Goal: Information Seeking & Learning: Learn about a topic

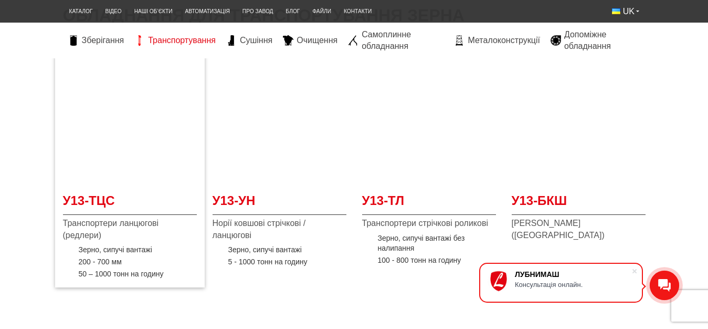
scroll to position [214, 0]
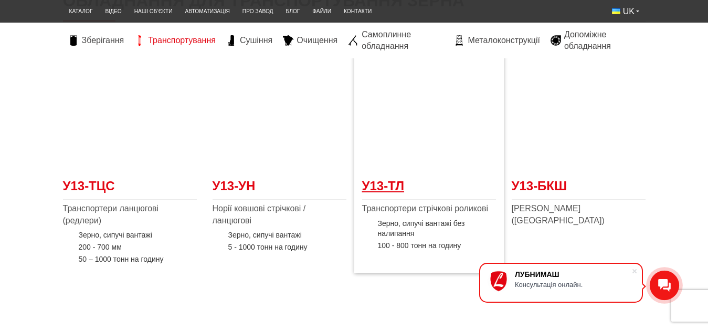
click at [422, 178] on span "У13-ТЛ" at bounding box center [429, 189] width 134 height 24
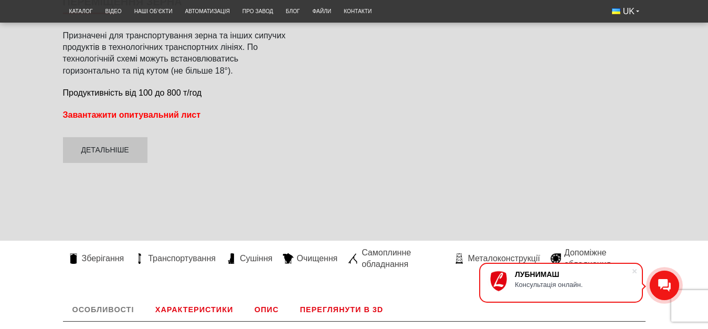
scroll to position [214, 0]
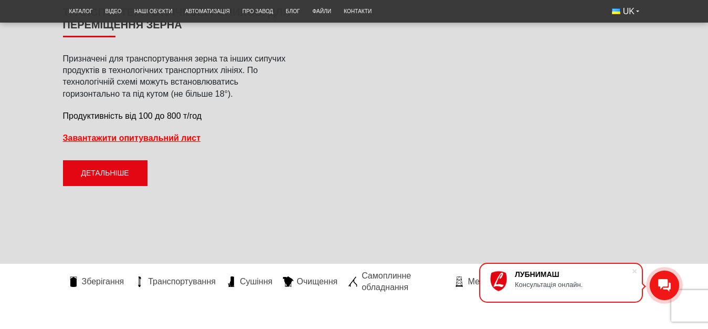
click at [104, 170] on link "Детальніше" at bounding box center [105, 173] width 85 height 26
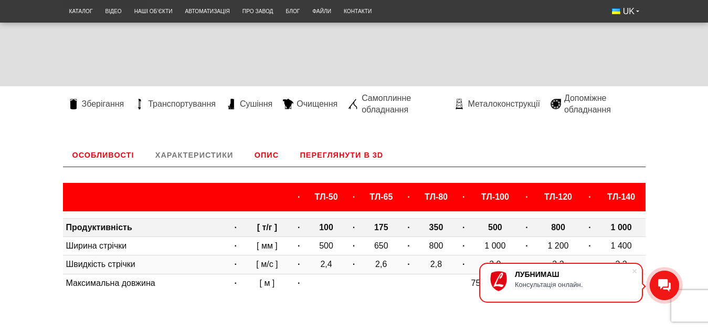
scroll to position [372, 0]
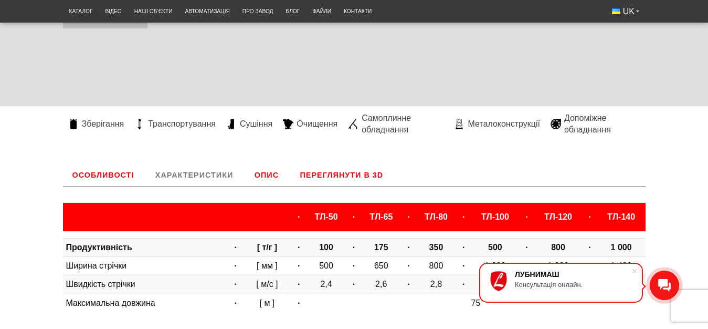
click at [335, 174] on link "Переглянути в 3D" at bounding box center [342, 174] width 102 height 23
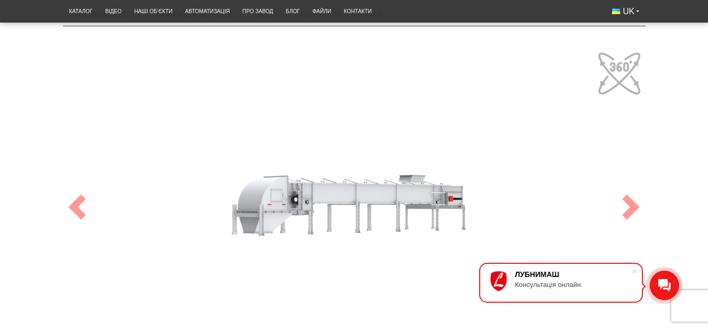
scroll to position [551, 0]
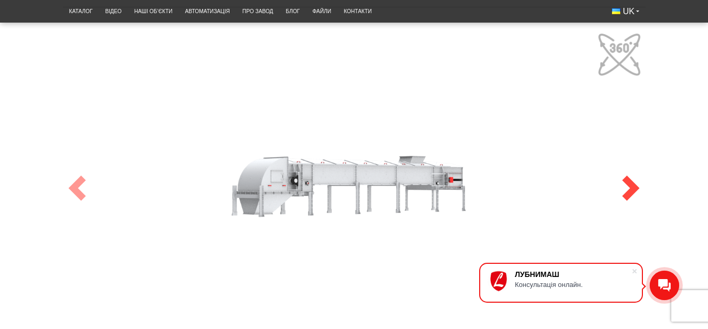
click at [631, 191] on span at bounding box center [630, 187] width 25 height 25
click at [630, 191] on span at bounding box center [630, 187] width 25 height 25
click at [632, 191] on span at bounding box center [630, 187] width 25 height 25
click at [380, 231] on div "100" at bounding box center [354, 187] width 583 height 319
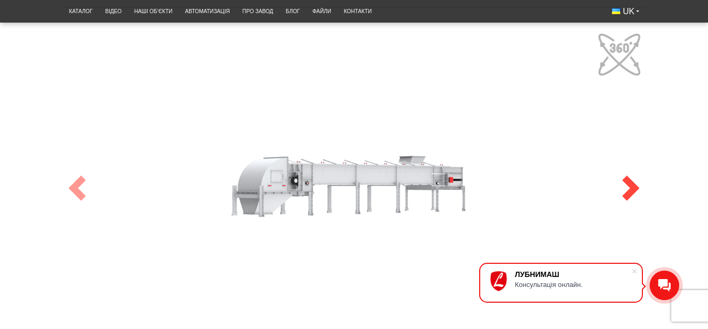
click at [638, 187] on span at bounding box center [630, 187] width 25 height 25
click at [508, 99] on div "100" at bounding box center [354, 187] width 583 height 319
click at [624, 188] on span at bounding box center [630, 187] width 25 height 25
click at [629, 188] on span at bounding box center [630, 187] width 25 height 25
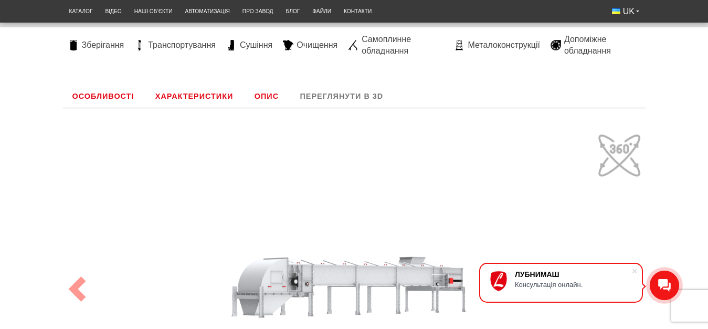
scroll to position [391, 0]
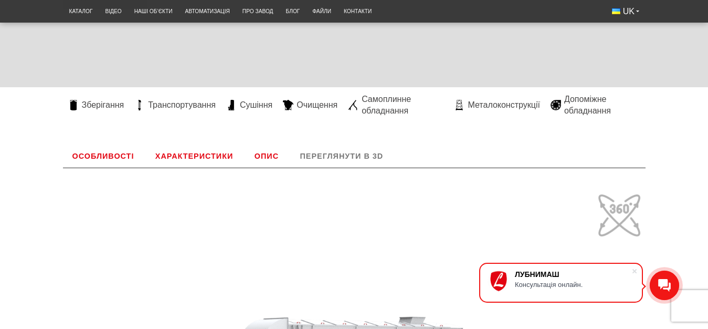
click at [335, 155] on link "Переглянути в 3D" at bounding box center [342, 155] width 102 height 23
click at [343, 156] on link "Переглянути в 3D" at bounding box center [342, 155] width 102 height 23
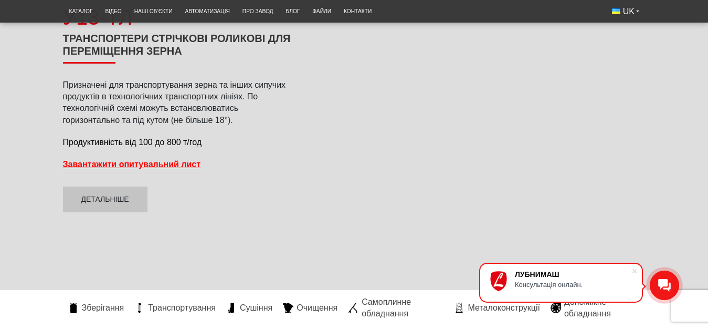
scroll to position [176, 0]
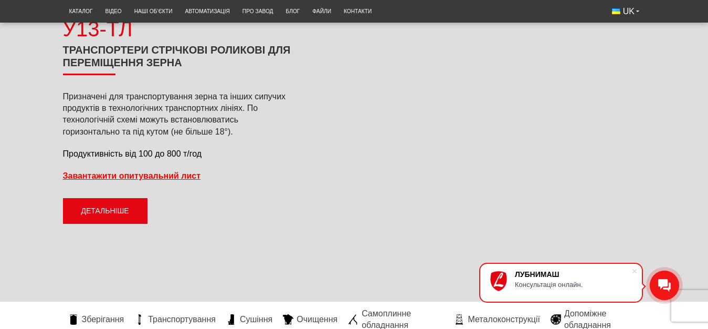
click at [106, 213] on link "Детальніше" at bounding box center [105, 211] width 85 height 26
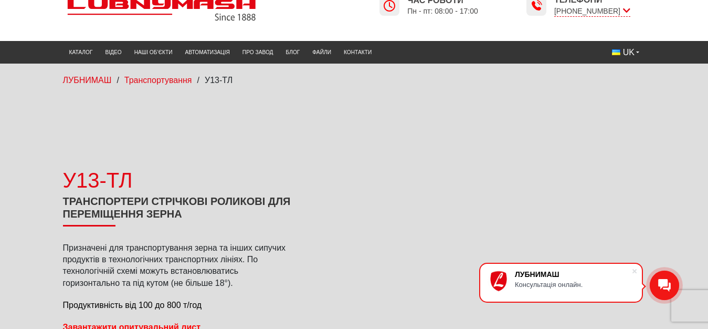
scroll to position [16, 0]
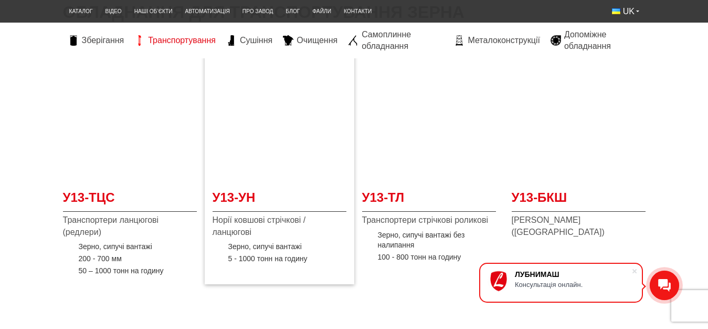
scroll to position [214, 0]
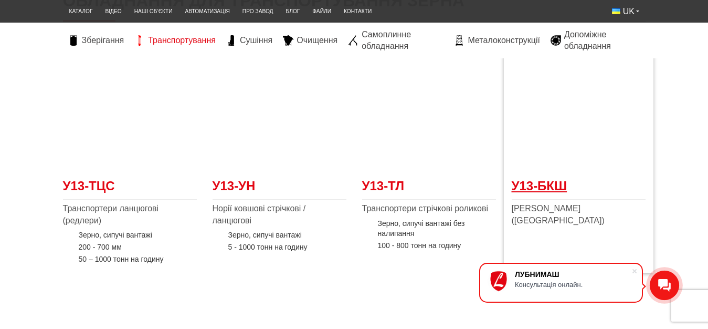
click at [546, 188] on span "У13-БКШ" at bounding box center [579, 189] width 134 height 24
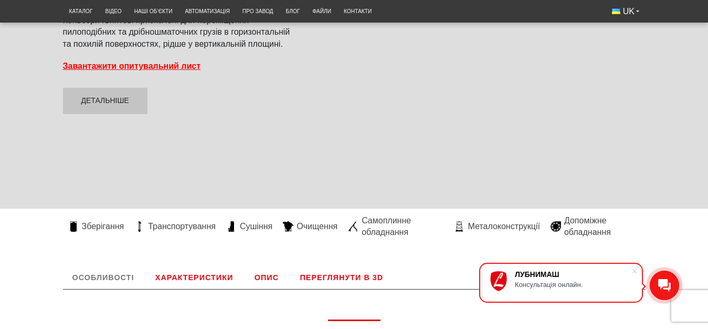
scroll to position [268, 0]
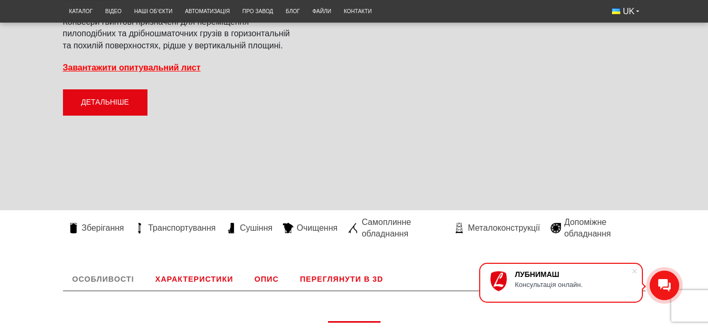
click at [111, 100] on link "Детальніше" at bounding box center [105, 102] width 85 height 26
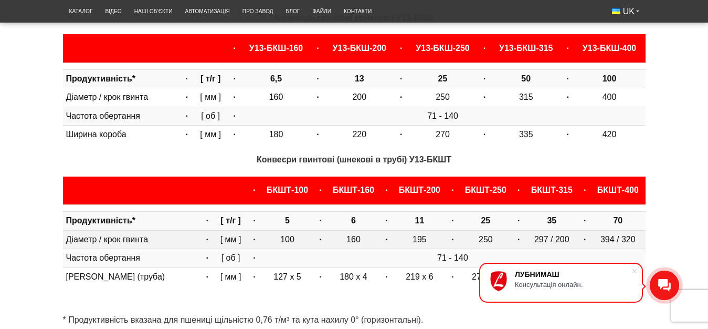
scroll to position [551, 0]
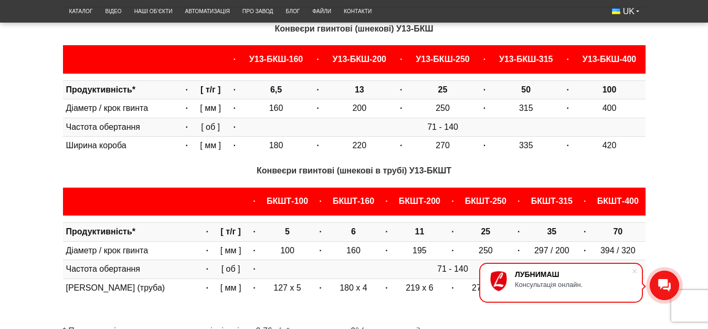
click at [481, 164] on div "Конвеєри гвинтові (шнекові) У13-БКШ · У13-БКШ-160 · У13-БКШ-200 · У13-БКШ-250 ·…" at bounding box center [354, 185] width 583 height 324
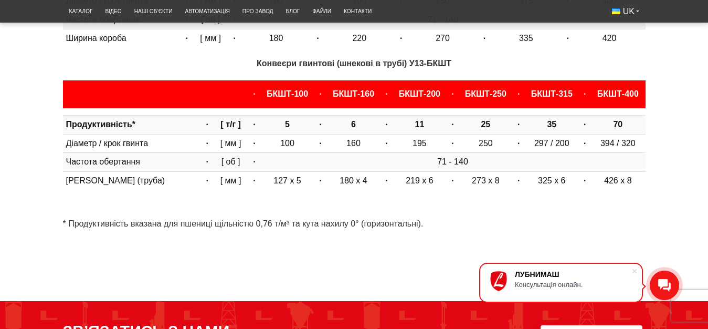
scroll to position [765, 0]
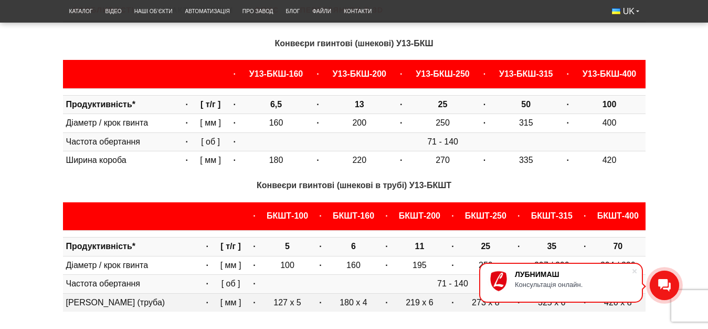
scroll to position [498, 0]
